Goal: Information Seeking & Learning: Learn about a topic

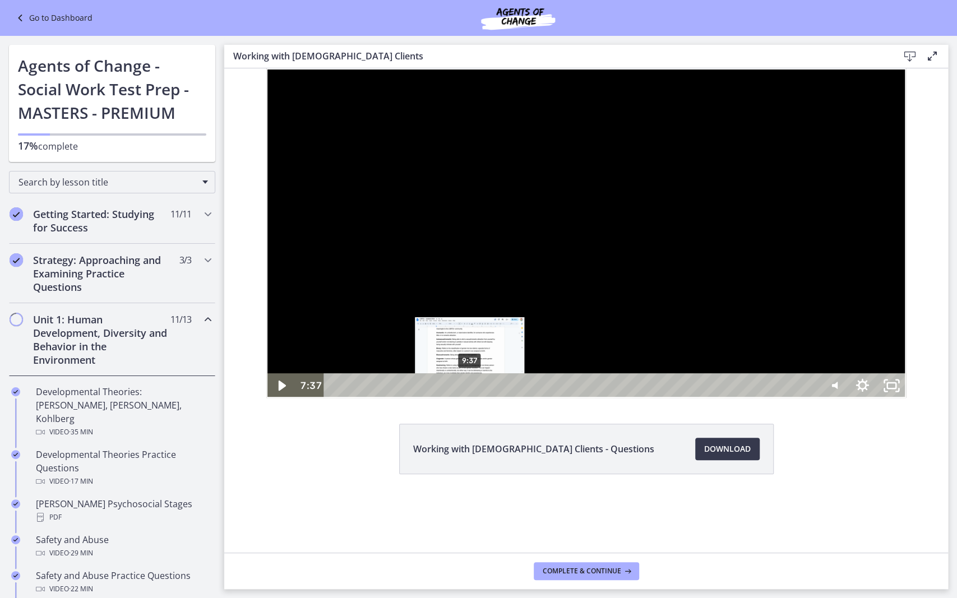
click at [428, 398] on div "9:37" at bounding box center [572, 385] width 476 height 25
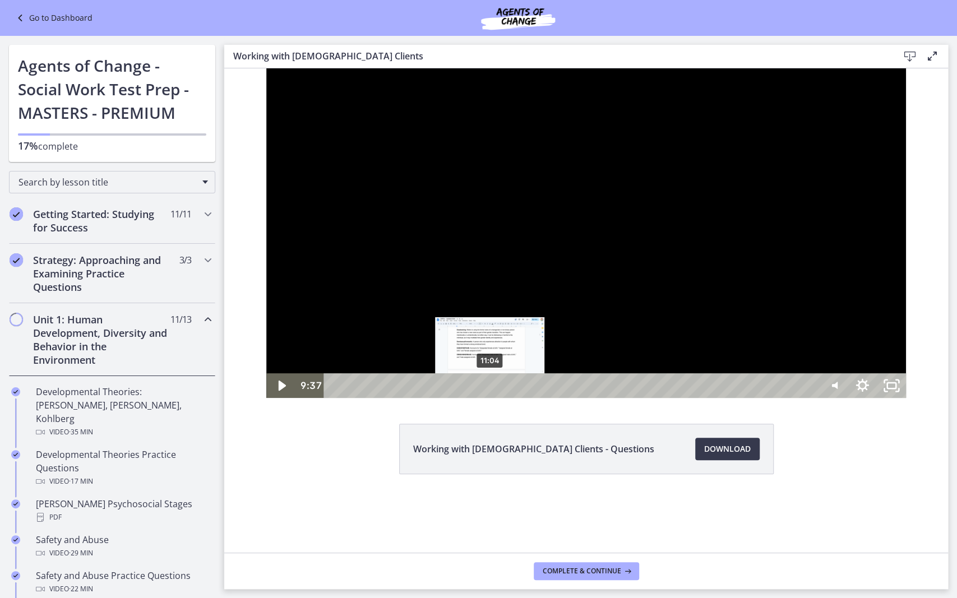
click at [448, 398] on div "11:04" at bounding box center [572, 385] width 476 height 25
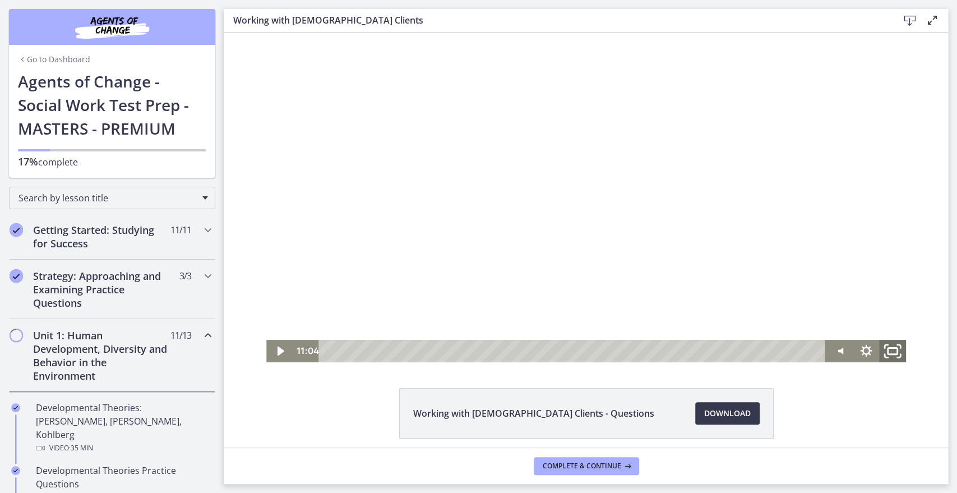
click at [883, 349] on icon "Fullscreen" at bounding box center [892, 350] width 32 height 27
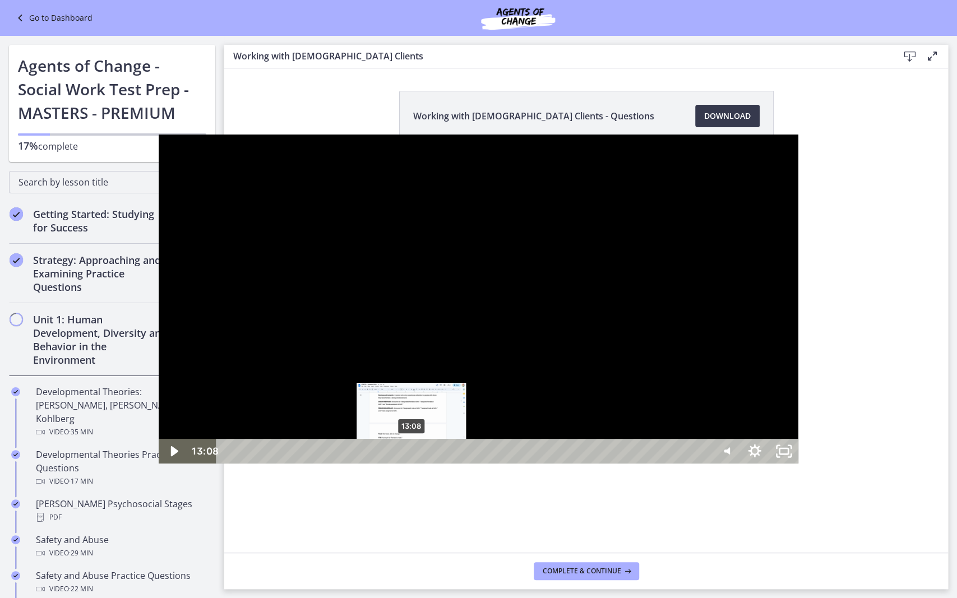
click at [253, 464] on div "13:08" at bounding box center [464, 451] width 476 height 25
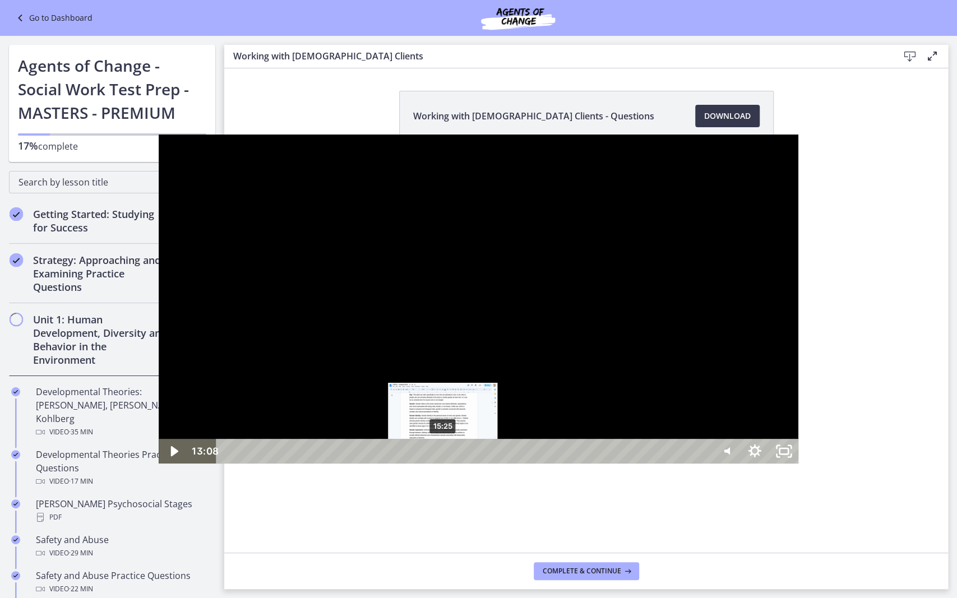
click at [285, 464] on div "15:25" at bounding box center [464, 451] width 476 height 25
click at [275, 464] on div "14:44" at bounding box center [464, 451] width 476 height 25
click at [308, 464] on div "17:03" at bounding box center [464, 451] width 476 height 25
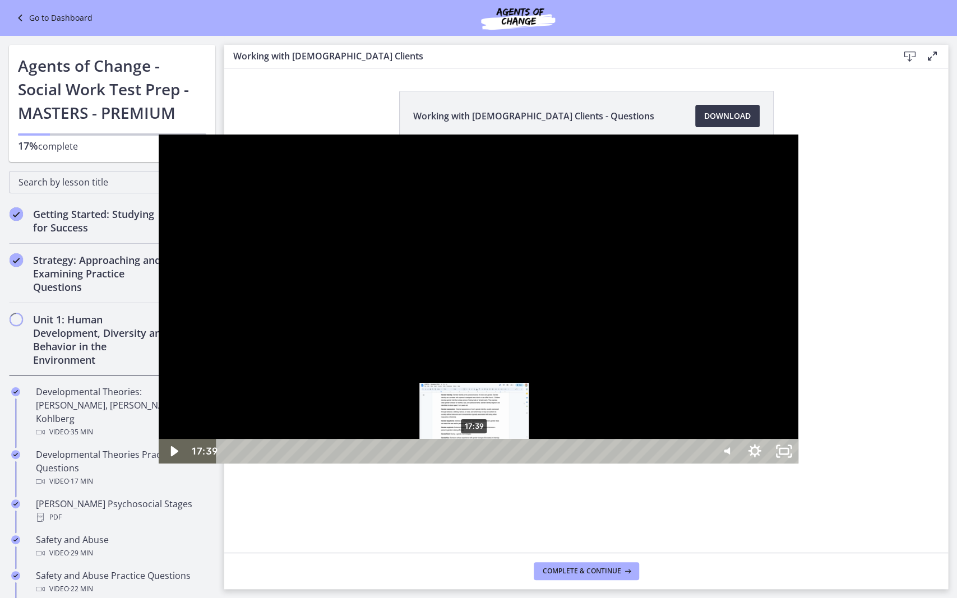
click at [316, 464] on div "17:39" at bounding box center [464, 451] width 476 height 25
click at [326, 464] on div "18:20" at bounding box center [464, 451] width 476 height 25
click at [338, 464] on div "19:12" at bounding box center [464, 451] width 476 height 25
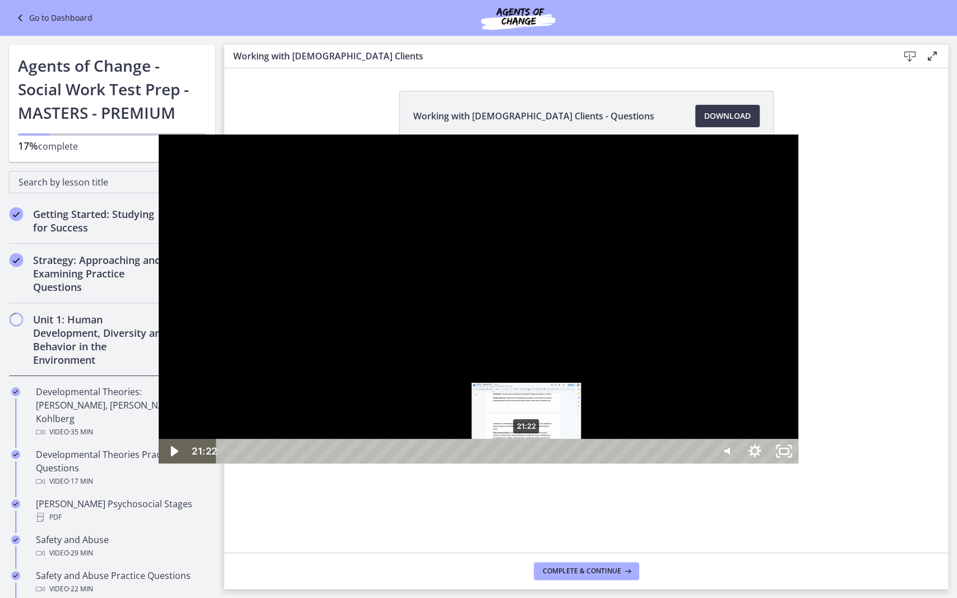
click at [368, 464] on div "21:22" at bounding box center [464, 451] width 476 height 25
click at [377, 464] on div "21:58" at bounding box center [464, 451] width 476 height 25
click at [399, 464] on div "23:31" at bounding box center [464, 451] width 476 height 25
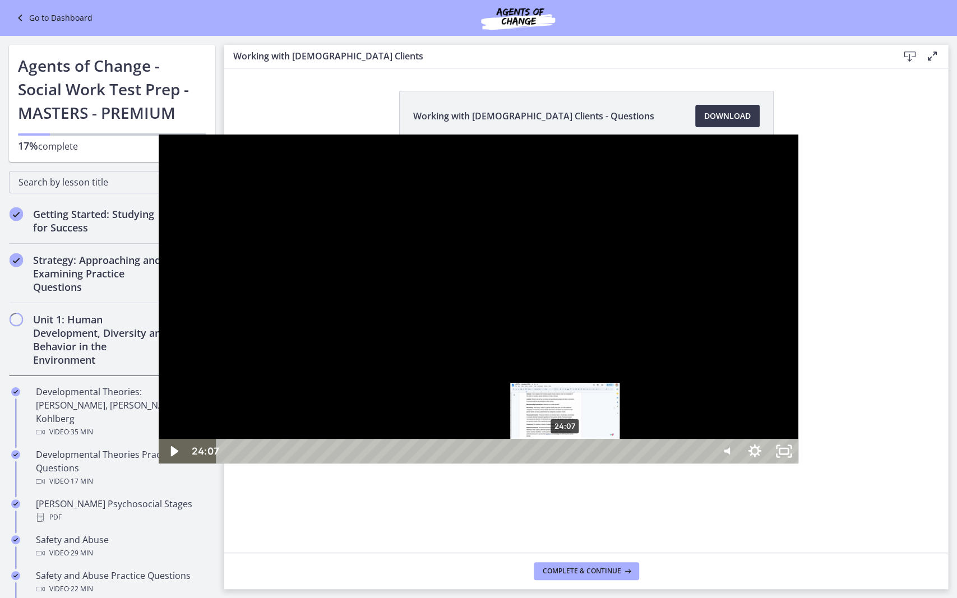
click at [407, 464] on div "24:07" at bounding box center [464, 451] width 476 height 25
click at [419, 464] on div "24:55" at bounding box center [464, 451] width 476 height 25
click at [429, 464] on div "25:43" at bounding box center [464, 451] width 476 height 25
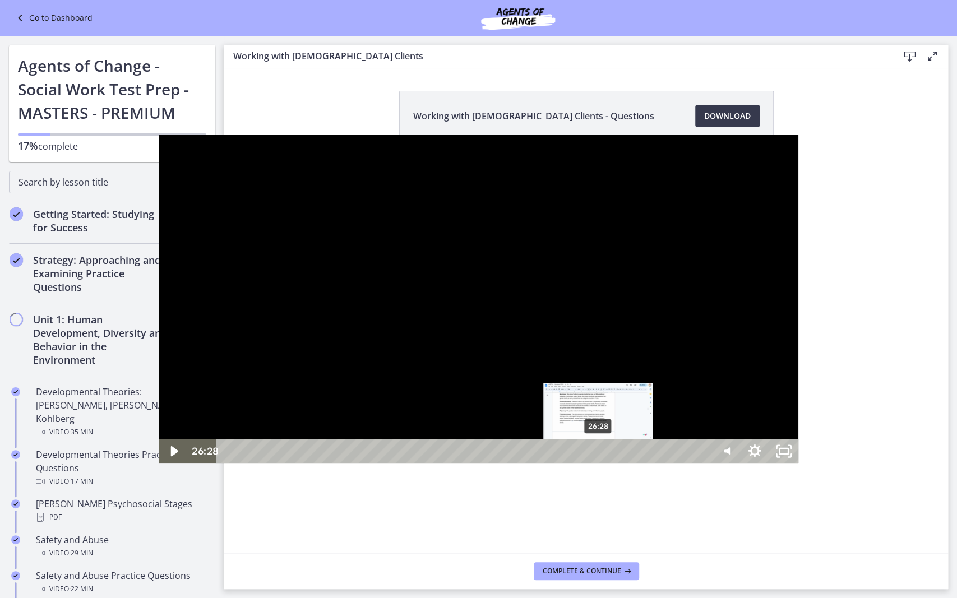
click at [440, 464] on div "26:28" at bounding box center [464, 451] width 476 height 25
click at [454, 464] on div "27:28" at bounding box center [464, 451] width 476 height 25
click at [466, 464] on div "28:19" at bounding box center [464, 451] width 476 height 25
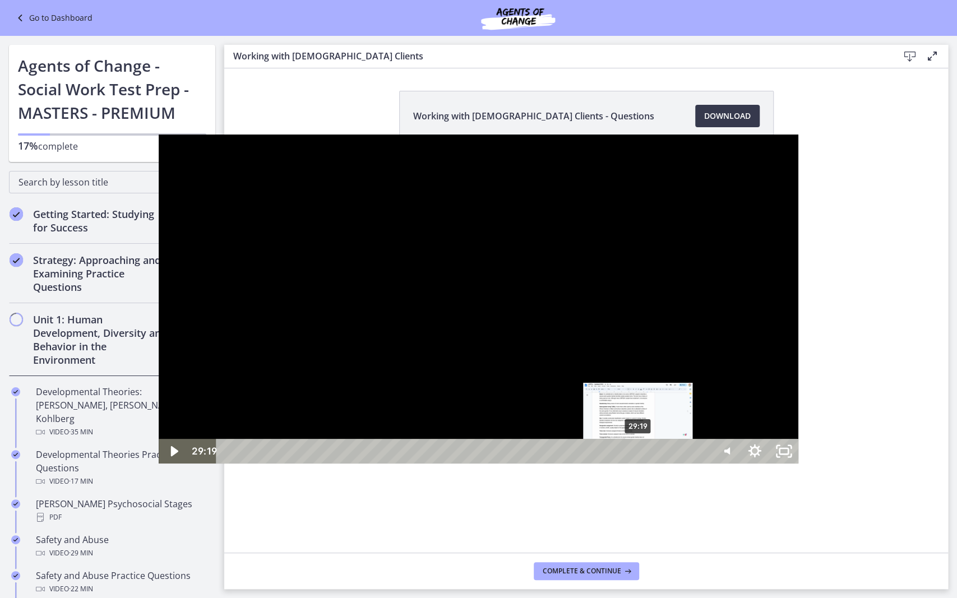
click at [480, 464] on div "29:19" at bounding box center [464, 451] width 476 height 25
click at [496, 464] on div "30:26" at bounding box center [464, 451] width 476 height 25
click at [507, 464] on div "31:14" at bounding box center [464, 451] width 476 height 25
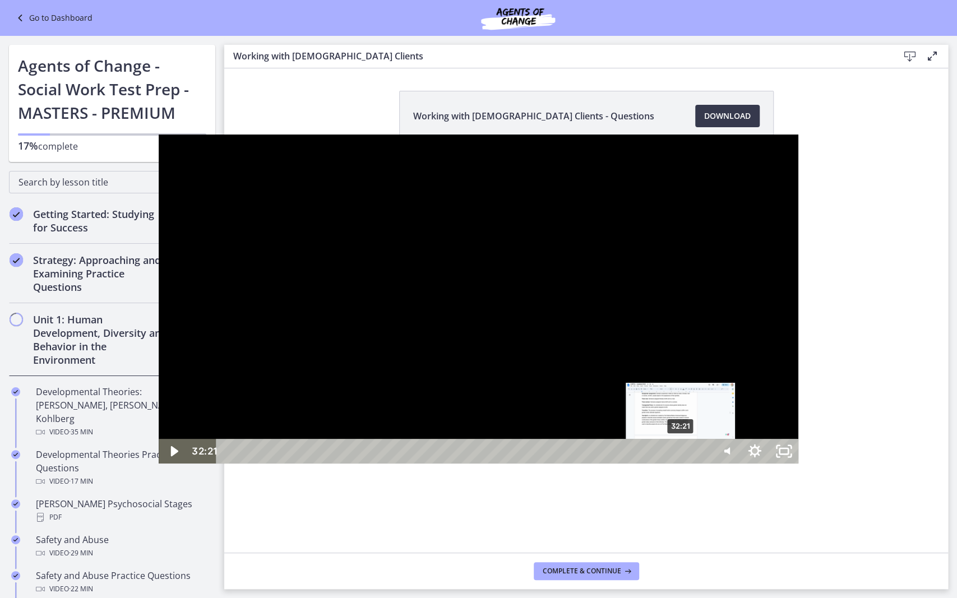
click at [522, 464] on div "32:21" at bounding box center [464, 451] width 476 height 25
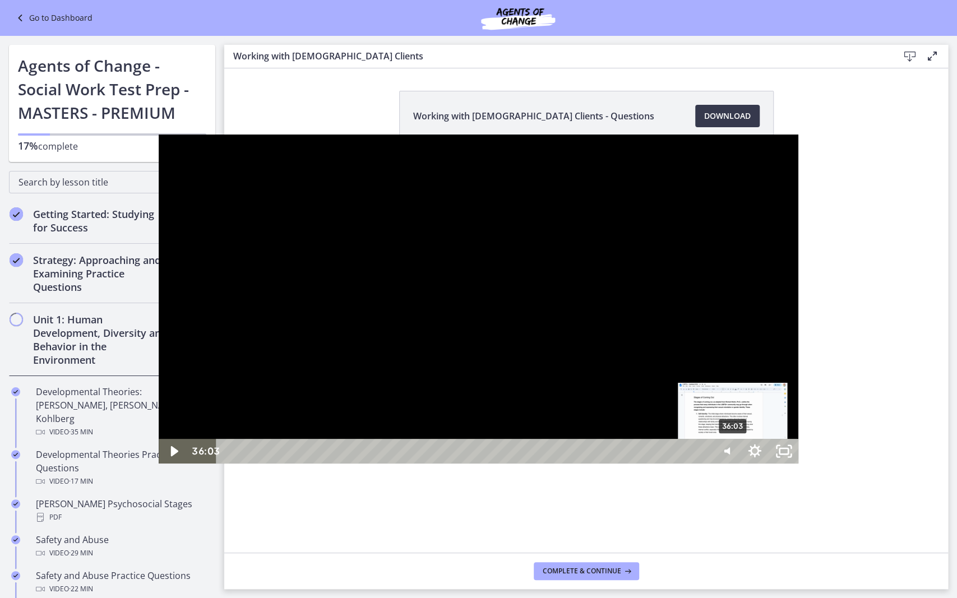
click at [575, 464] on div "36:03" at bounding box center [464, 451] width 476 height 25
click at [594, 464] on div "37:27" at bounding box center [464, 451] width 476 height 25
click at [608, 464] on div "38:25" at bounding box center [464, 451] width 476 height 25
click at [622, 464] on div "39:25" at bounding box center [464, 451] width 476 height 25
click at [645, 464] on div "41:03" at bounding box center [464, 451] width 476 height 25
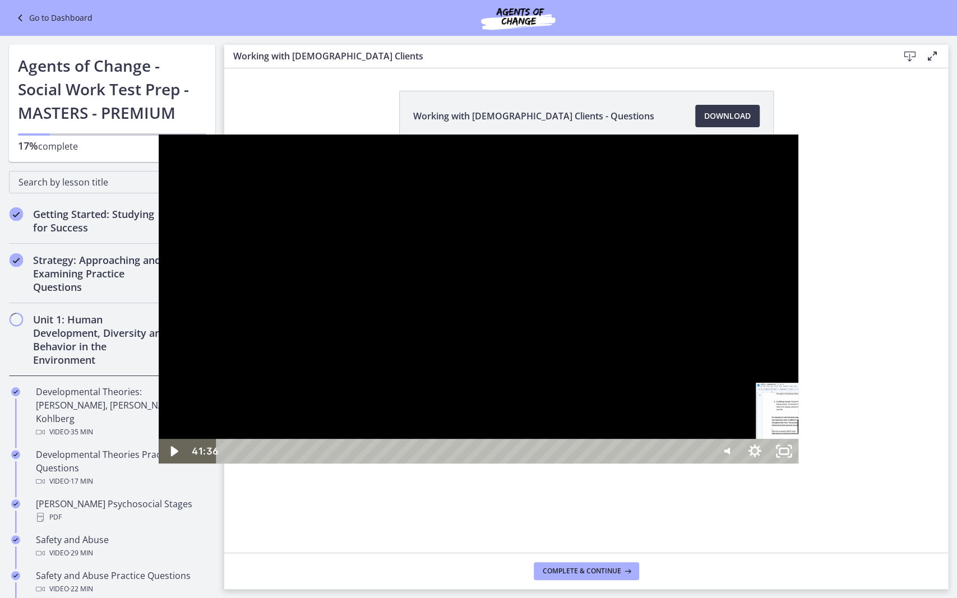
click at [653, 464] on div "41:36" at bounding box center [464, 451] width 476 height 25
click at [664, 464] on div "42:24" at bounding box center [464, 451] width 476 height 25
click at [686, 464] on div "43:55" at bounding box center [464, 451] width 476 height 25
click at [703, 464] on div "45:24" at bounding box center [464, 451] width 476 height 25
click at [703, 464] on div "46:34" at bounding box center [464, 451] width 476 height 25
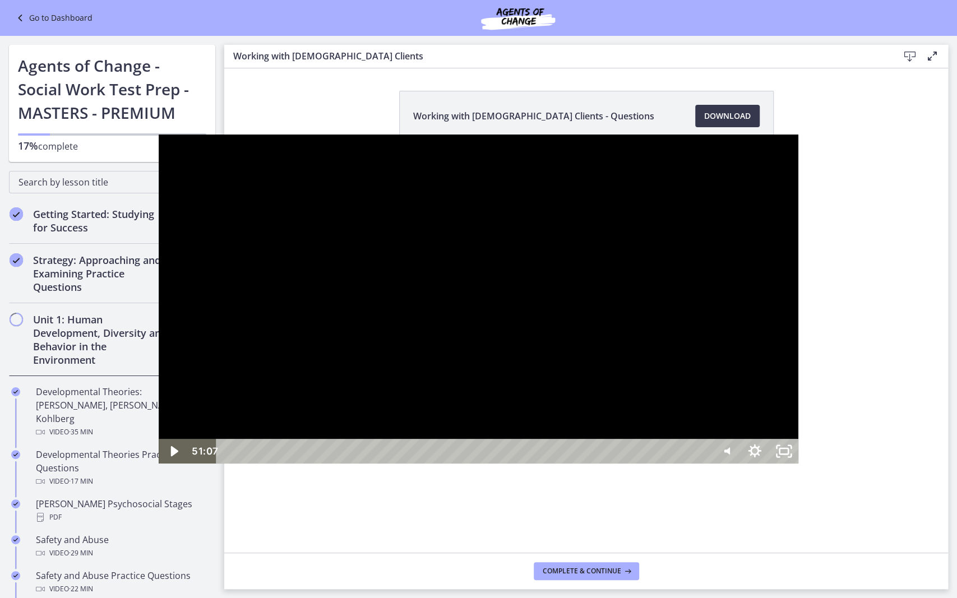
click at [703, 464] on div "51:07" at bounding box center [464, 451] width 476 height 25
click at [703, 464] on div "56:30" at bounding box center [464, 451] width 476 height 25
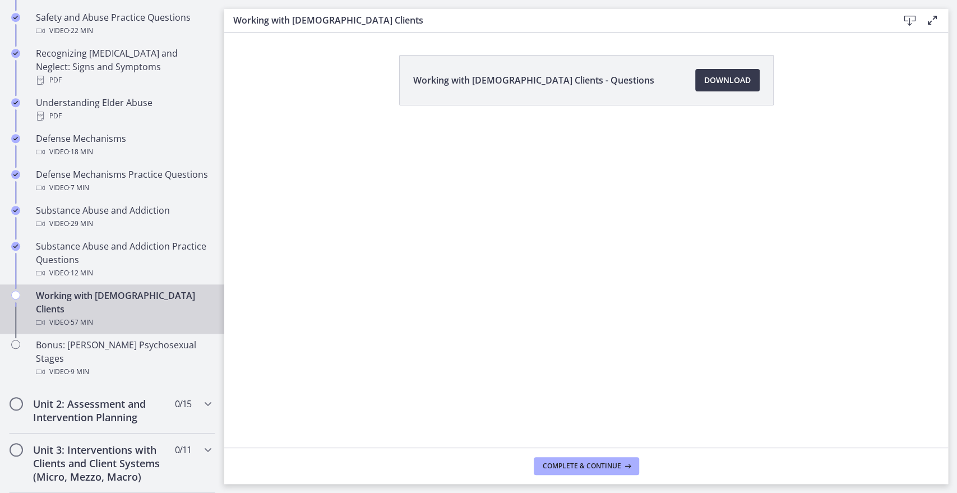
scroll to position [586, 0]
